Goal: Information Seeking & Learning: Compare options

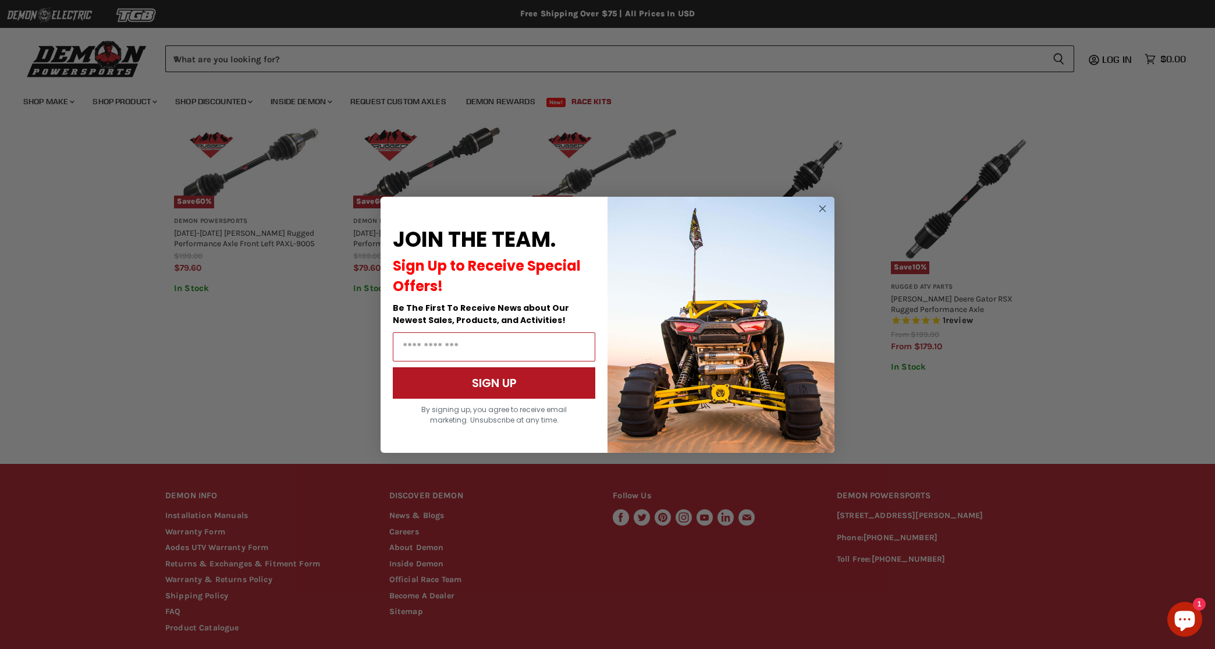
scroll to position [717, 0]
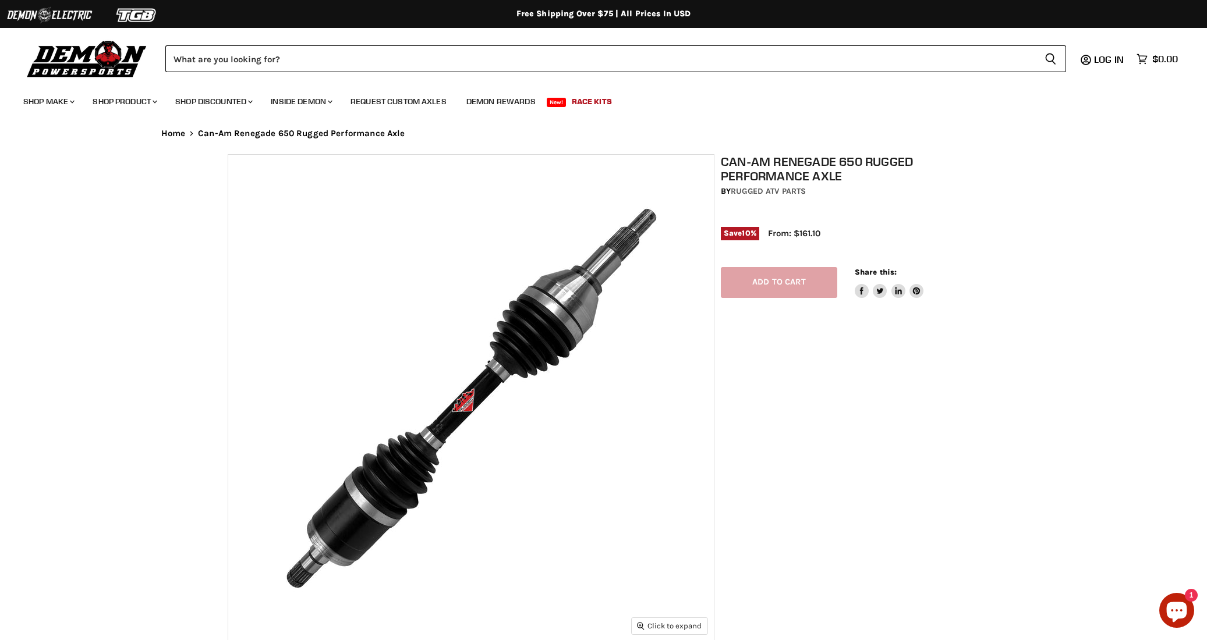
select select "******"
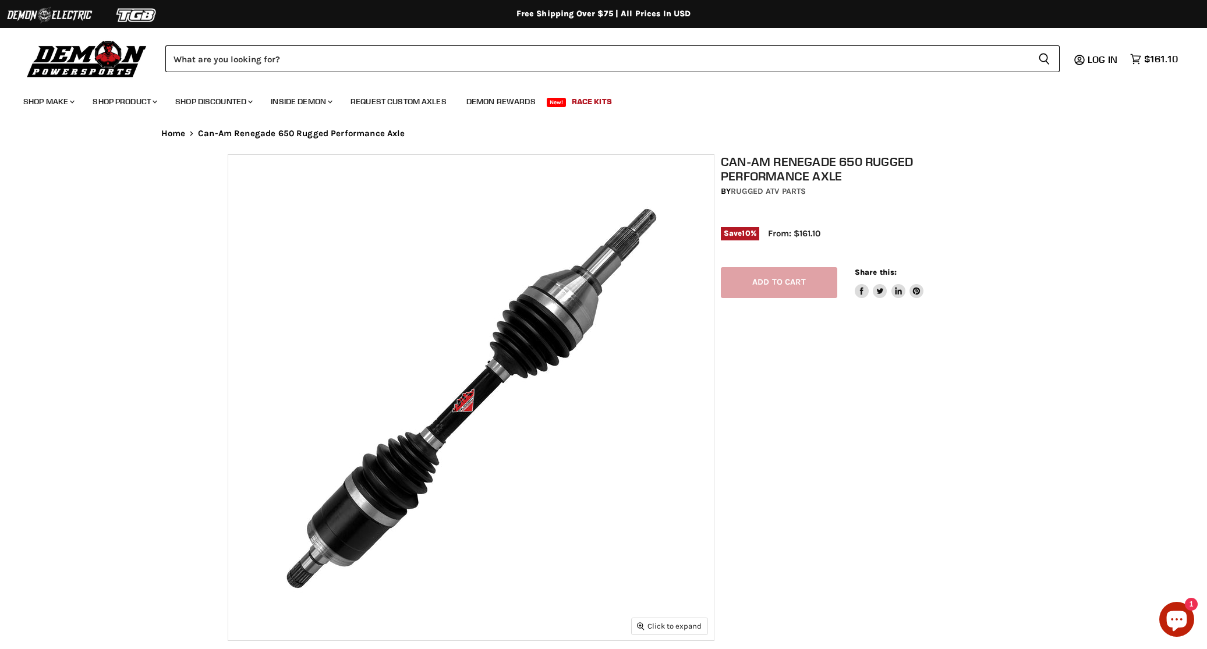
select select "******"
